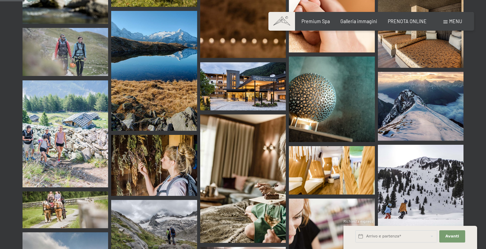
scroll to position [353, 0]
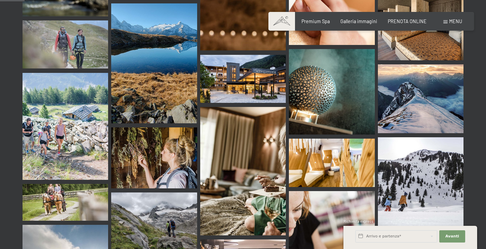
click at [229, 72] on img at bounding box center [243, 79] width 86 height 48
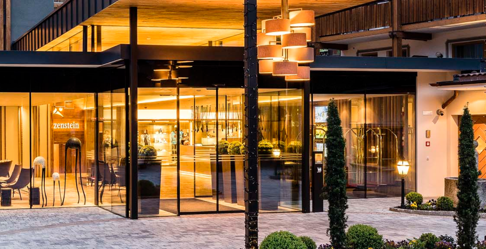
drag, startPoint x: 259, startPoint y: 190, endPoint x: 289, endPoint y: 185, distance: 30.7
click at [289, 185] on img at bounding box center [242, 124] width 373 height 249
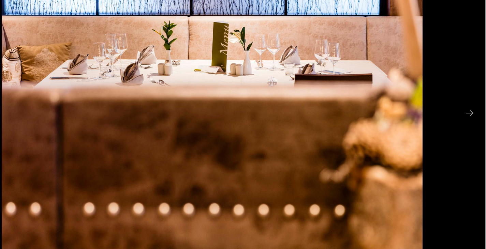
scroll to position [352, 0]
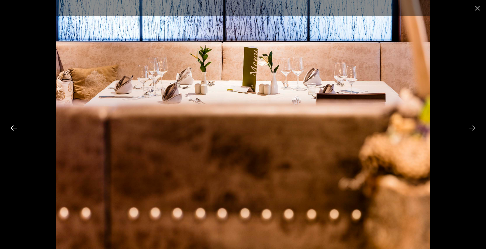
click at [18, 128] on button "Previous slide" at bounding box center [14, 127] width 14 height 13
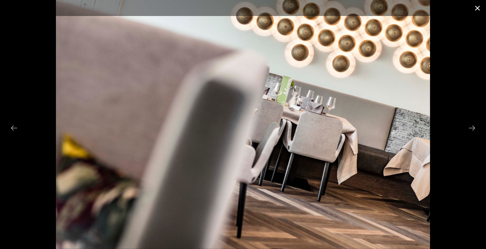
click at [478, 8] on button "Close gallery" at bounding box center [477, 8] width 17 height 16
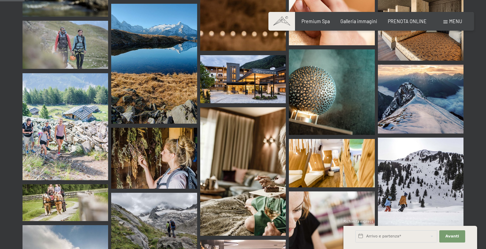
scroll to position [353, 0]
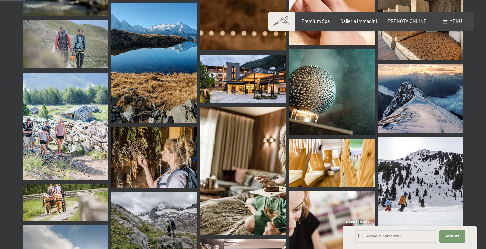
click at [271, 60] on img at bounding box center [243, 79] width 86 height 48
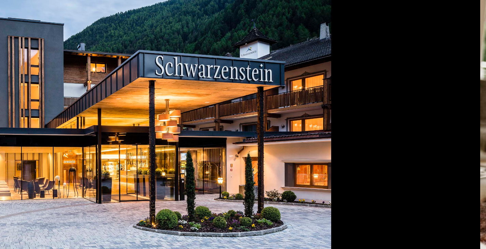
drag, startPoint x: 328, startPoint y: 156, endPoint x: 274, endPoint y: 144, distance: 55.2
click at [274, 144] on img at bounding box center [136, 124] width 373 height 249
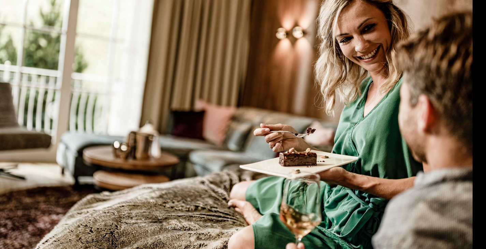
click at [74, 119] on img at bounding box center [243, 124] width 374 height 249
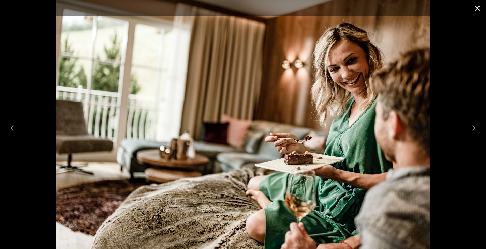
click at [478, 8] on button "Close gallery" at bounding box center [477, 8] width 17 height 16
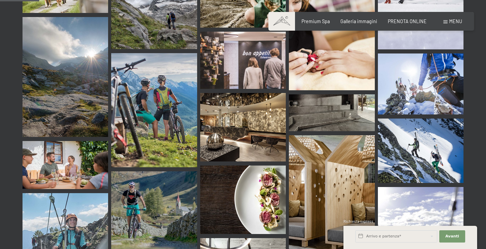
scroll to position [561, 0]
click at [204, 126] on img at bounding box center [243, 127] width 86 height 69
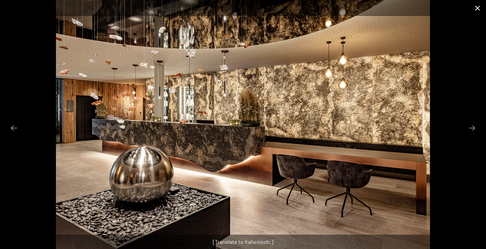
click at [478, 3] on button "Close gallery" at bounding box center [477, 8] width 17 height 16
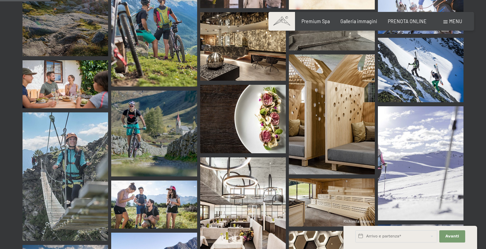
scroll to position [725, 0]
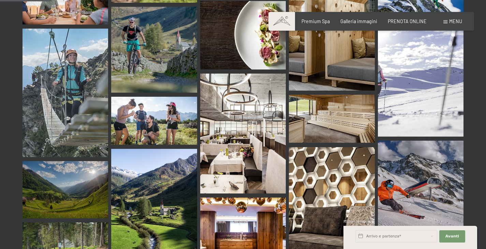
click at [232, 109] on img at bounding box center [243, 134] width 86 height 120
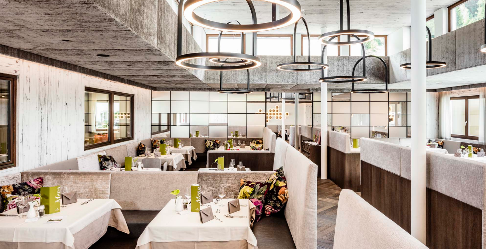
drag, startPoint x: 325, startPoint y: 157, endPoint x: 311, endPoint y: 155, distance: 13.7
click at [311, 155] on img at bounding box center [243, 124] width 374 height 249
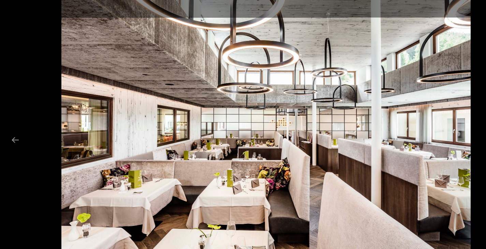
click at [431, 26] on div at bounding box center [243, 124] width 486 height 249
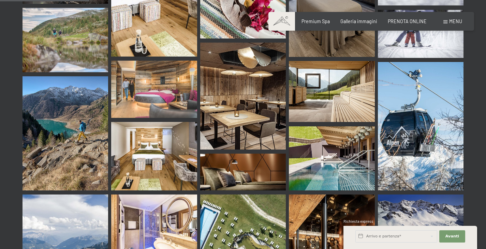
scroll to position [1276, 0]
click at [243, 103] on img at bounding box center [243, 95] width 86 height 107
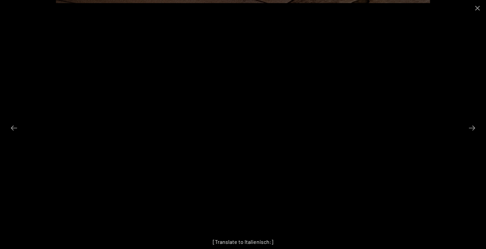
click at [0, 142] on div at bounding box center [243, 124] width 486 height 249
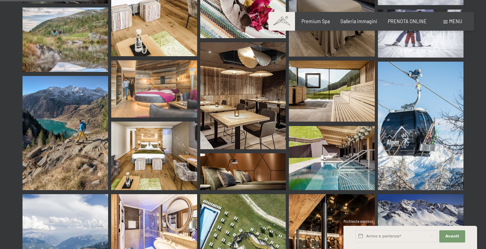
click at [178, 130] on img at bounding box center [154, 156] width 86 height 69
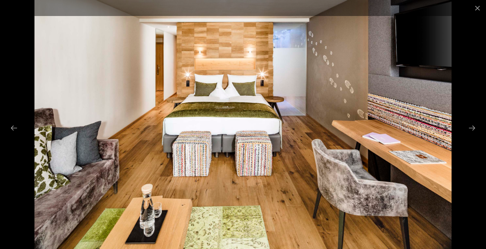
click at [0, 107] on div at bounding box center [243, 124] width 486 height 249
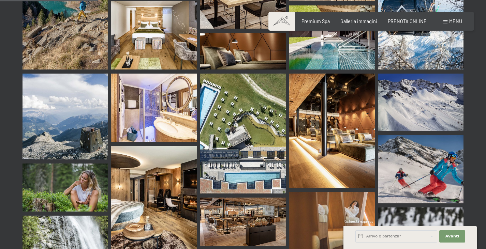
scroll to position [1397, 0]
click at [372, 111] on img at bounding box center [332, 130] width 86 height 114
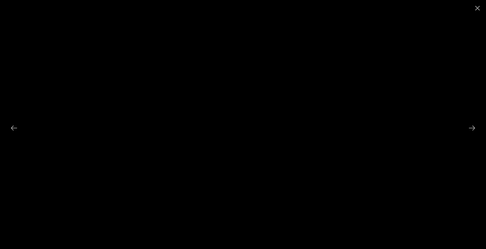
click at [0, 133] on div at bounding box center [243, 124] width 486 height 249
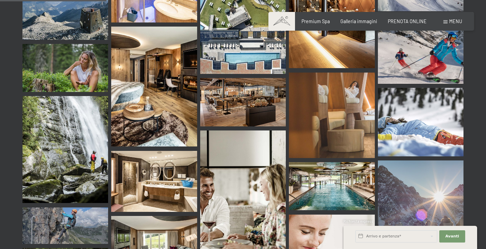
scroll to position [1516, 0]
click at [229, 130] on img at bounding box center [243, 194] width 86 height 129
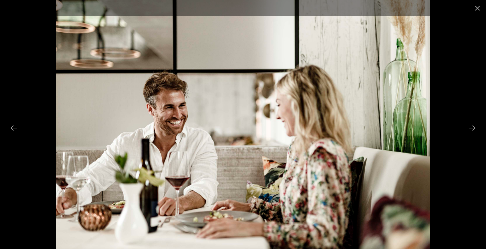
click at [0, 79] on div at bounding box center [243, 124] width 486 height 249
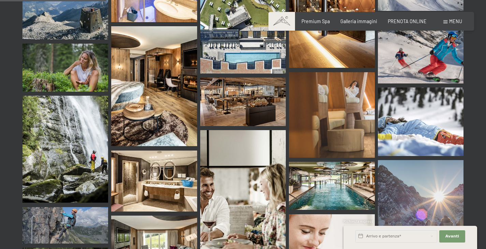
click at [280, 78] on img at bounding box center [243, 102] width 86 height 48
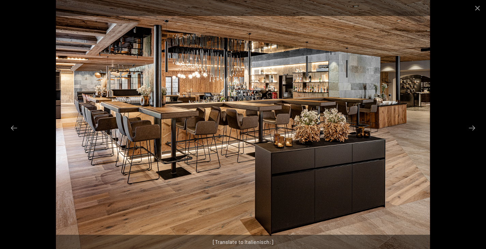
click at [0, 119] on div at bounding box center [243, 124] width 486 height 249
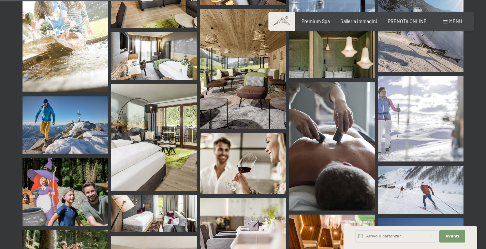
scroll to position [1974, 0]
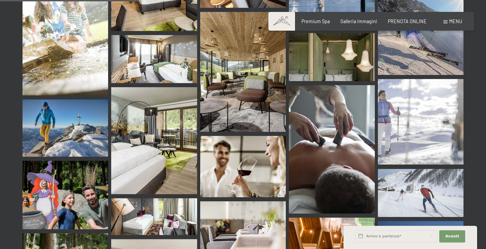
click at [236, 90] on img at bounding box center [243, 72] width 86 height 120
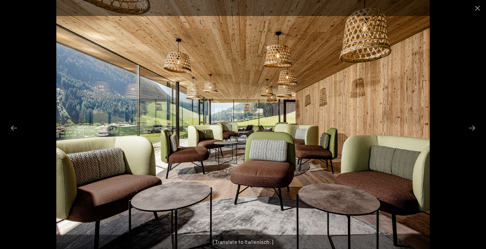
click at [5, 141] on div at bounding box center [243, 124] width 486 height 249
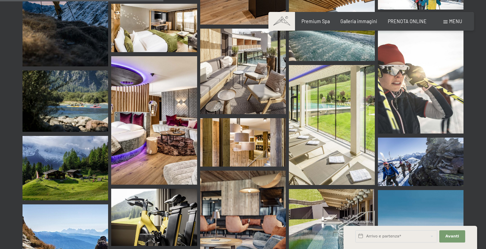
scroll to position [2334, 0]
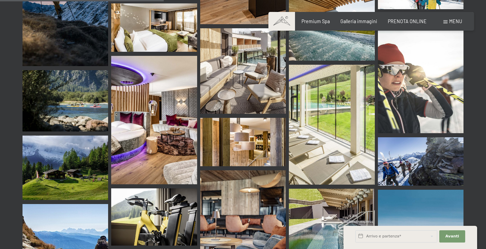
click at [267, 118] on img at bounding box center [243, 142] width 86 height 48
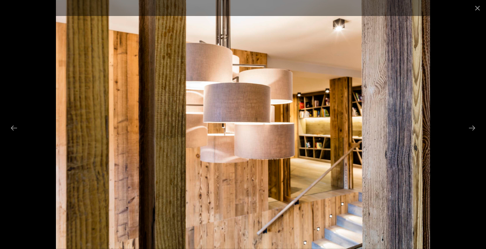
click at [0, 56] on div at bounding box center [243, 124] width 486 height 249
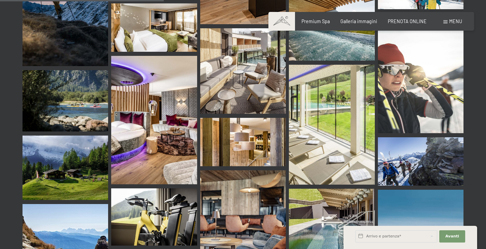
click at [162, 124] on img at bounding box center [154, 120] width 86 height 129
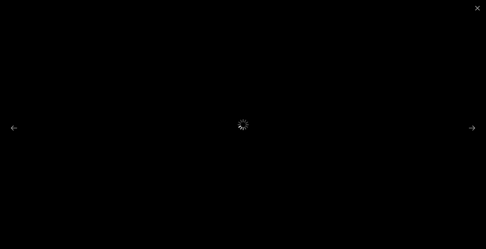
click at [162, 124] on div at bounding box center [243, 124] width 486 height 249
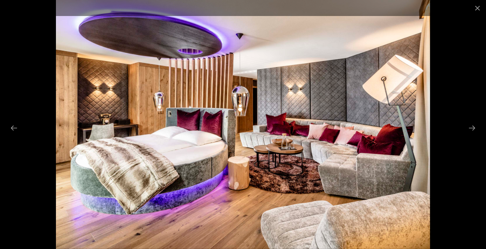
click at [0, 120] on div at bounding box center [243, 124] width 486 height 249
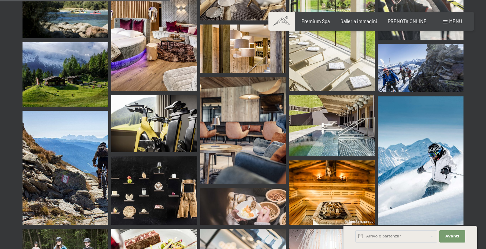
scroll to position [2427, 0]
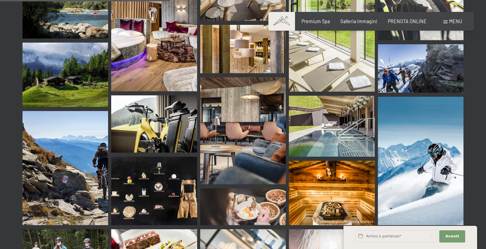
click at [235, 130] on img at bounding box center [243, 130] width 86 height 107
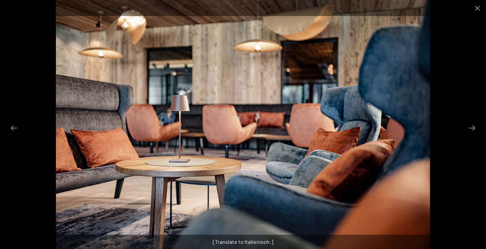
click at [0, 83] on div at bounding box center [243, 124] width 486 height 249
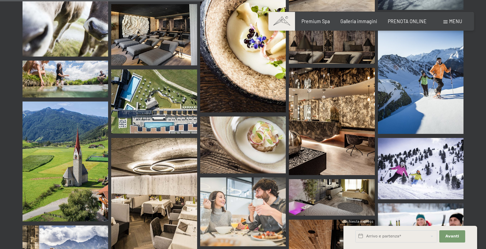
scroll to position [2948, 0]
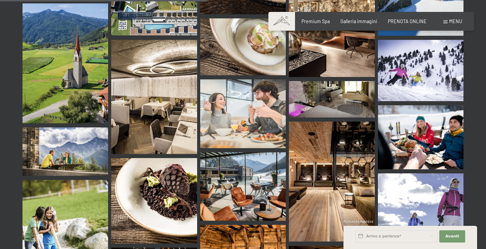
click at [189, 97] on img at bounding box center [154, 97] width 86 height 114
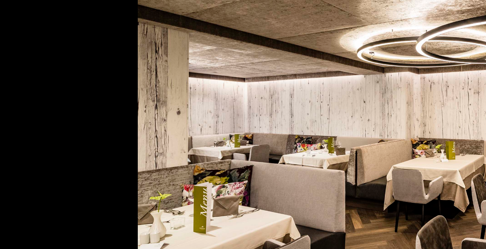
drag, startPoint x: 114, startPoint y: 161, endPoint x: 221, endPoint y: 50, distance: 153.9
click at [221, 50] on img at bounding box center [343, 124] width 374 height 249
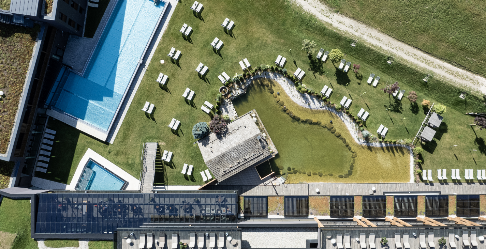
drag, startPoint x: 289, startPoint y: 98, endPoint x: 157, endPoint y: 99, distance: 131.7
click at [157, 99] on img at bounding box center [229, 124] width 374 height 249
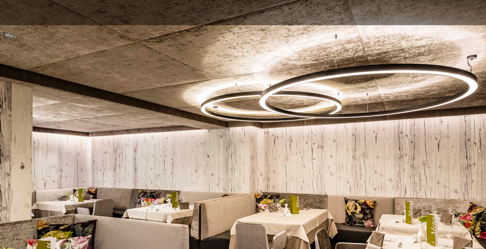
scroll to position [2936, 0]
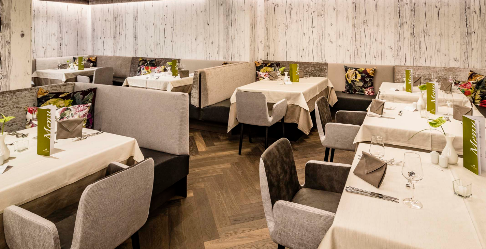
click at [68, 168] on img at bounding box center [243, 124] width 374 height 249
click at [68, 185] on img at bounding box center [243, 124] width 374 height 249
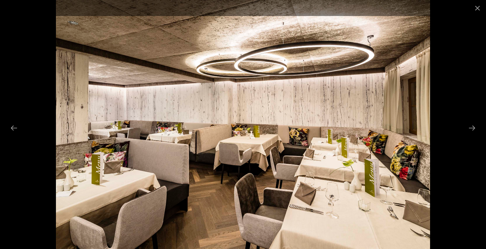
click at [0, 157] on div at bounding box center [243, 124] width 486 height 249
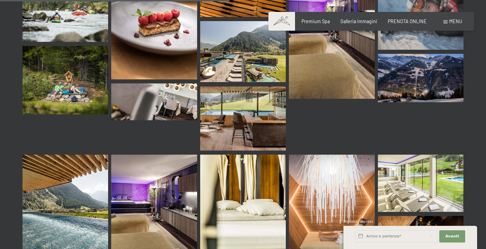
scroll to position [3275, 0]
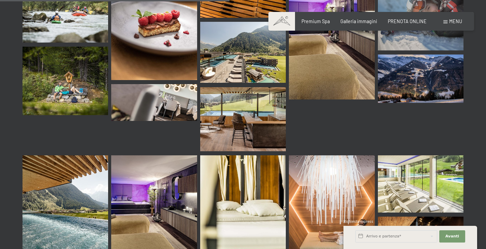
click at [272, 116] on img at bounding box center [243, 119] width 86 height 64
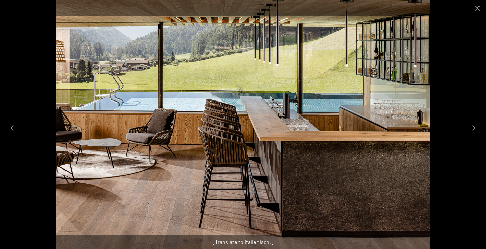
click at [0, 164] on div at bounding box center [243, 124] width 486 height 249
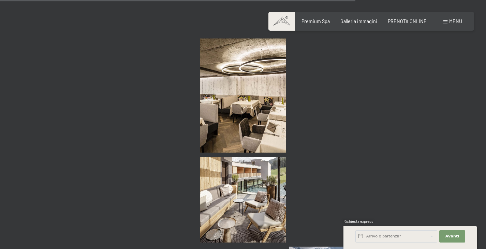
scroll to position [5072, 0]
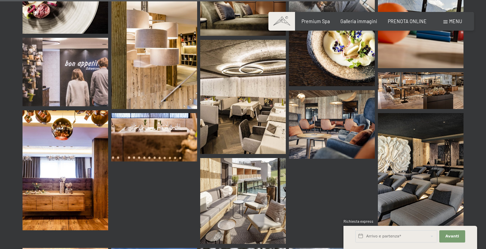
click at [76, 174] on img at bounding box center [66, 171] width 86 height 120
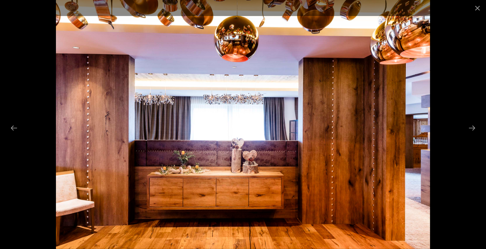
click at [0, 116] on div at bounding box center [243, 124] width 486 height 249
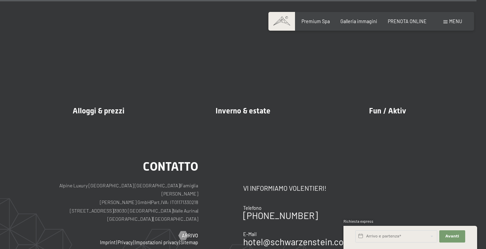
scroll to position [6832, 0]
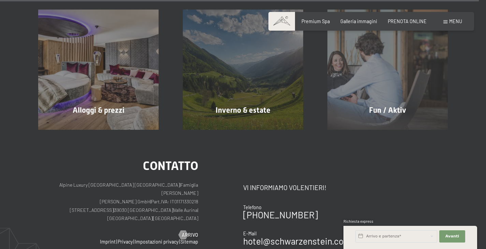
click at [378, 85] on div "Fun / Aktiv mostra altro" at bounding box center [387, 70] width 145 height 120
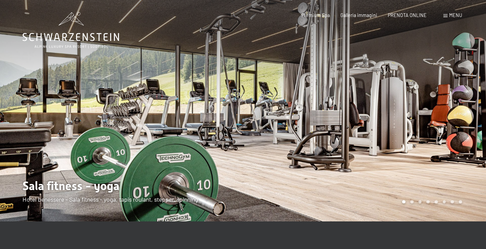
drag, startPoint x: 438, startPoint y: 111, endPoint x: 0, endPoint y: 122, distance: 438.4
click at [0, 222] on div at bounding box center [243, 222] width 486 height 0
click at [0, 122] on div at bounding box center [121, 111] width 243 height 222
